Goal: Obtain resource: Obtain resource

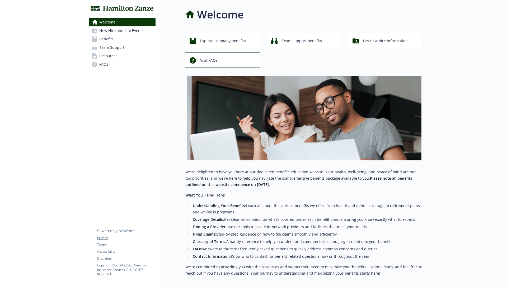
click at [122, 57] on link "Resources" at bounding box center [122, 56] width 67 height 8
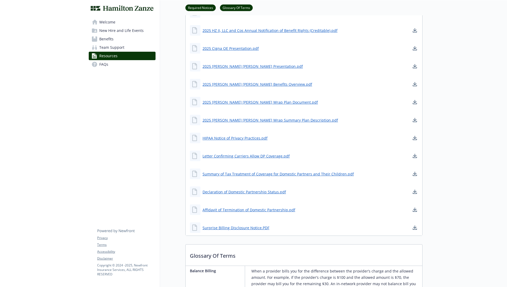
scroll to position [190, 0]
click at [196, 7] on link "Required Notices" at bounding box center [200, 7] width 30 height 5
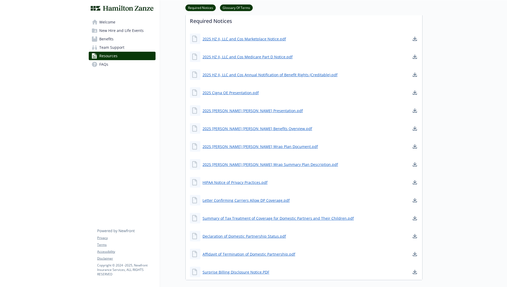
scroll to position [139, 0]
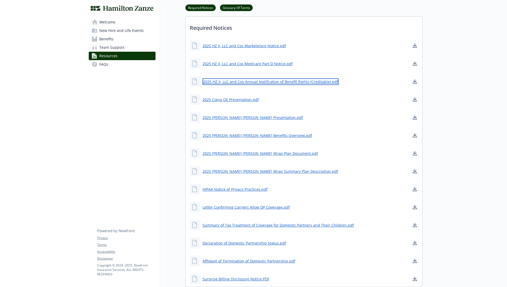
click at [244, 80] on link "2025 HZ II, LLC and Cos Annual Notification of Benefit Rights (Creditable).pdf" at bounding box center [271, 81] width 136 height 7
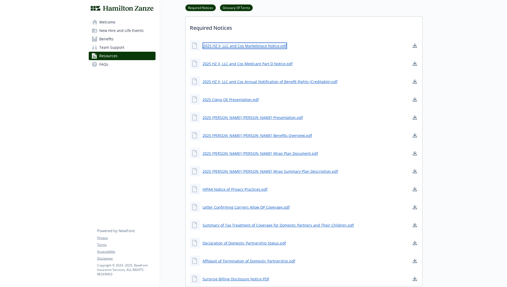
click at [250, 45] on link "2025 HZ II, LLC and Cos Marketplace Notice.pdf" at bounding box center [245, 46] width 84 height 7
click at [269, 65] on link "2025 HZ II, LLC and Cos Medicare Part D Notice.pdf" at bounding box center [248, 63] width 91 height 7
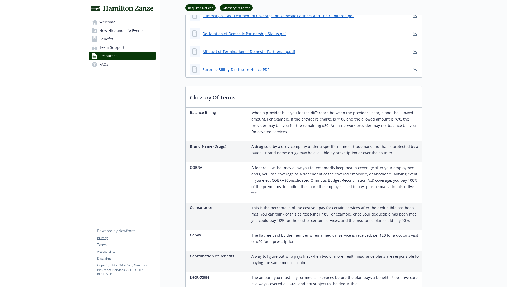
scroll to position [346, 0]
